Goal: Task Accomplishment & Management: Manage account settings

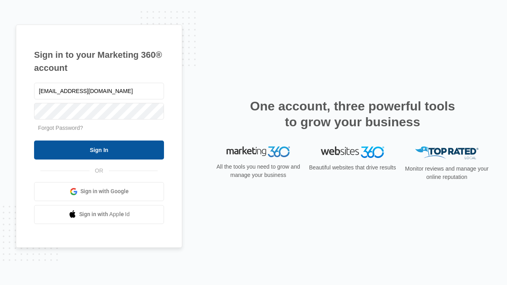
click at [99, 150] on input "Sign In" at bounding box center [99, 150] width 130 height 19
